Goal: Transaction & Acquisition: Book appointment/travel/reservation

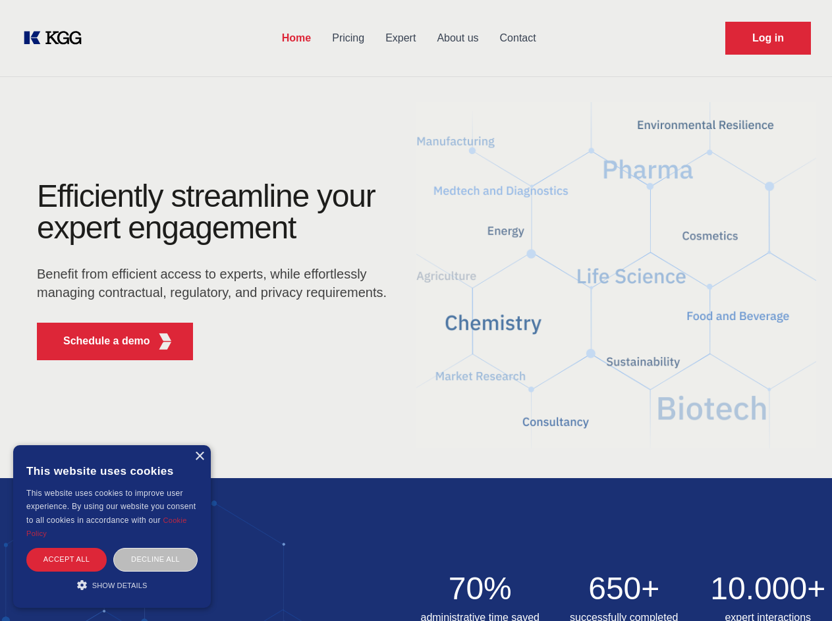
click at [416, 310] on div "Efficiently streamline your expert engagement Benefit from efficient access to …" at bounding box center [216, 276] width 401 height 190
click at [99, 341] on p "Schedule a demo" at bounding box center [106, 341] width 87 height 16
click at [199, 457] on div "× This website uses cookies This website uses cookies to improve user experienc…" at bounding box center [112, 526] width 198 height 163
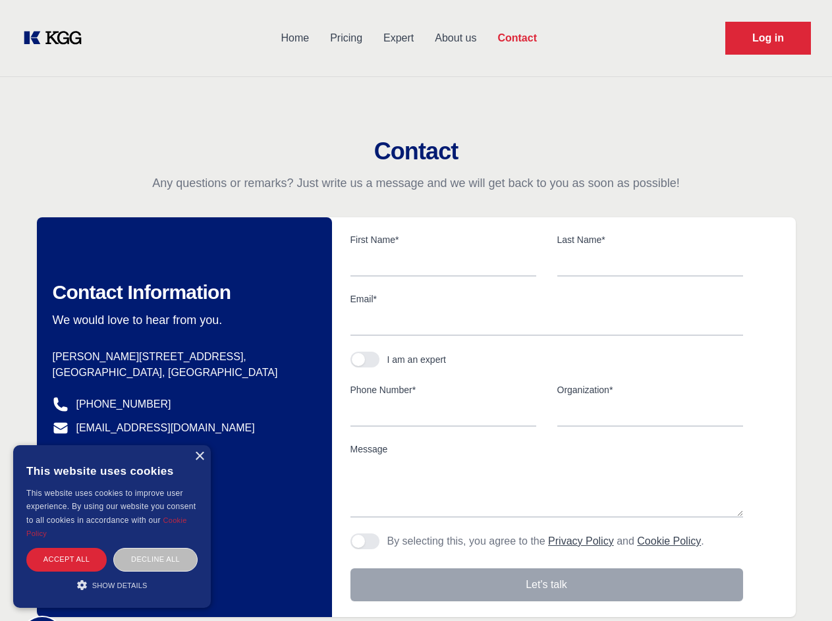
click at [67, 559] on div "Accept all" at bounding box center [66, 559] width 80 height 23
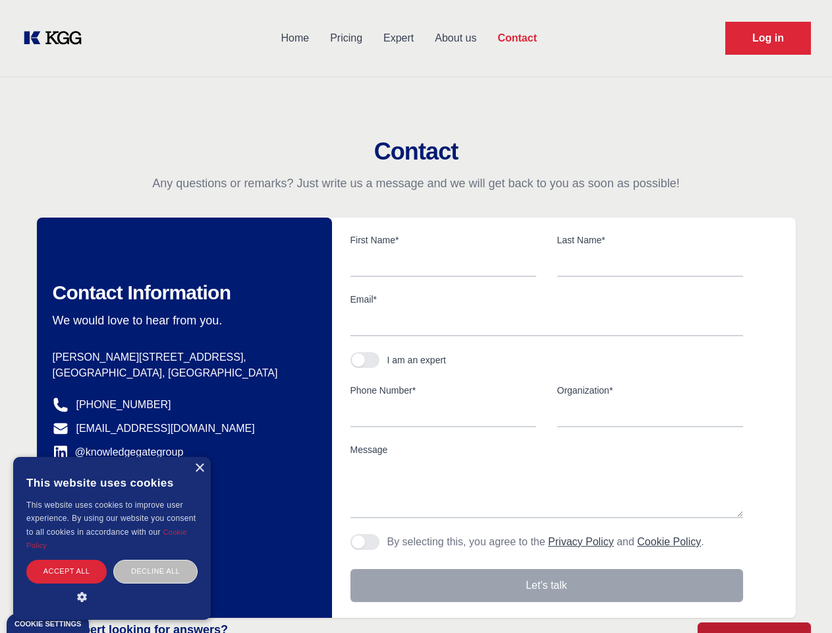
click at [156, 559] on div "Decline all" at bounding box center [155, 570] width 84 height 23
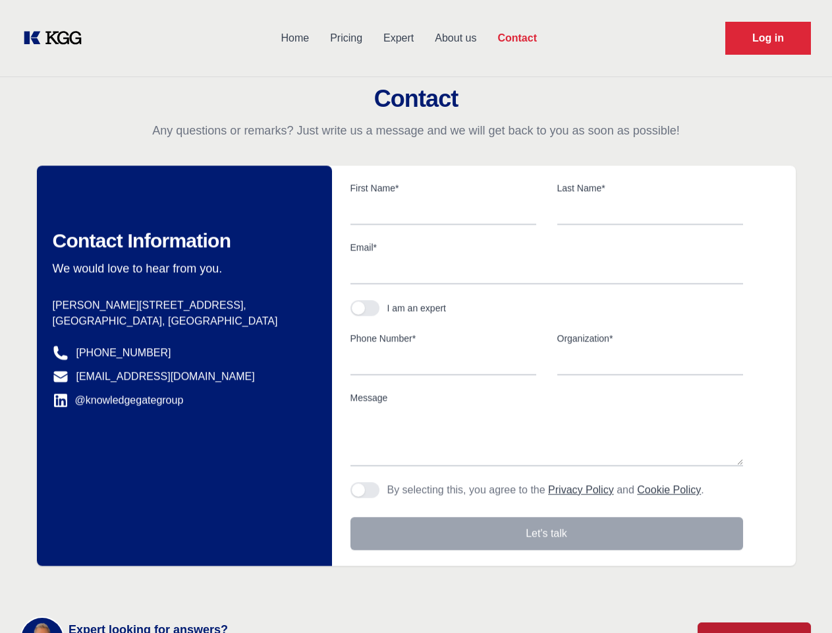
click at [112, 585] on main "Contact Any questions or remarks? Just write us a message and we will get back …" at bounding box center [416, 343] width 832 height 686
